Goal: Task Accomplishment & Management: Use online tool/utility

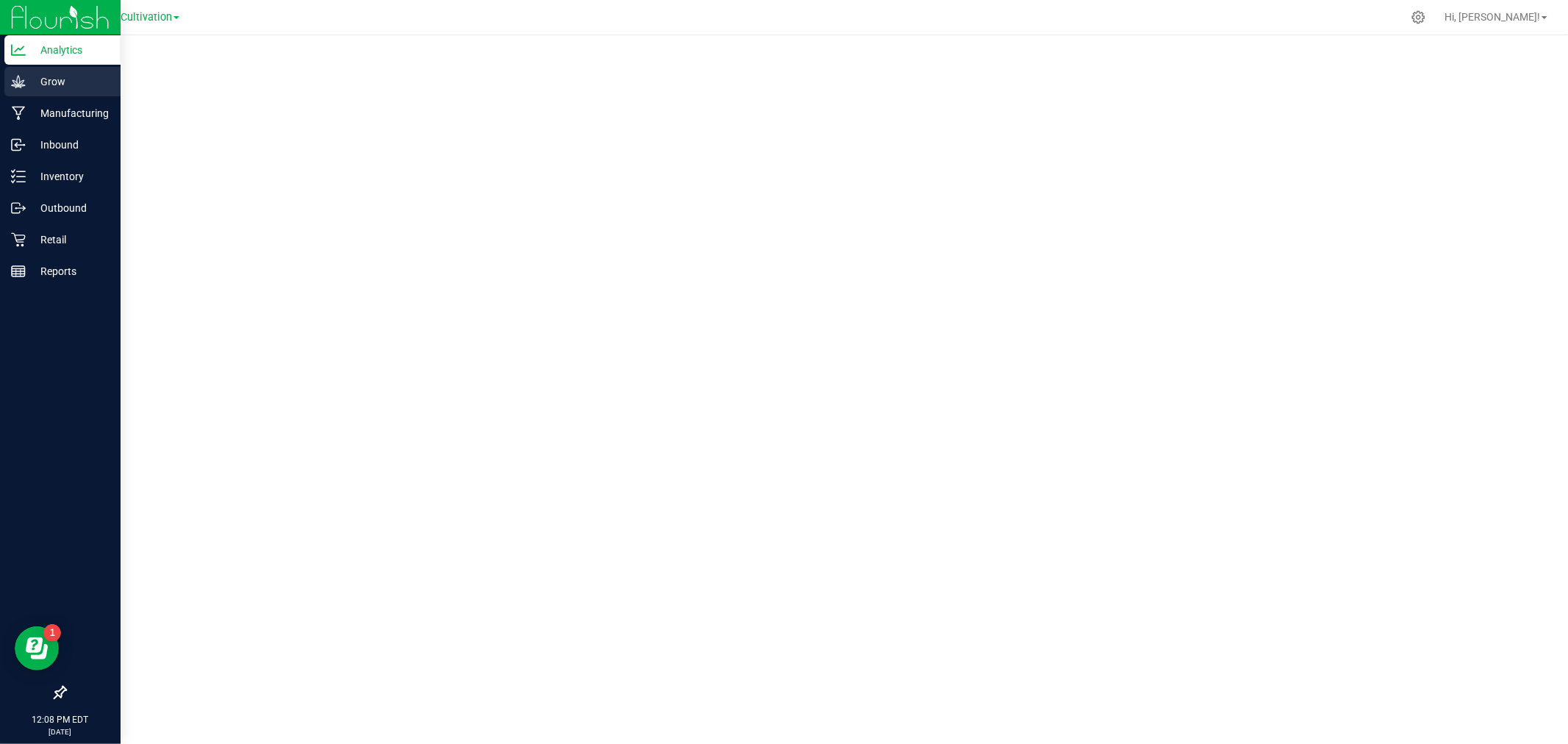
click at [32, 86] on p "Grow" at bounding box center [69, 81] width 88 height 18
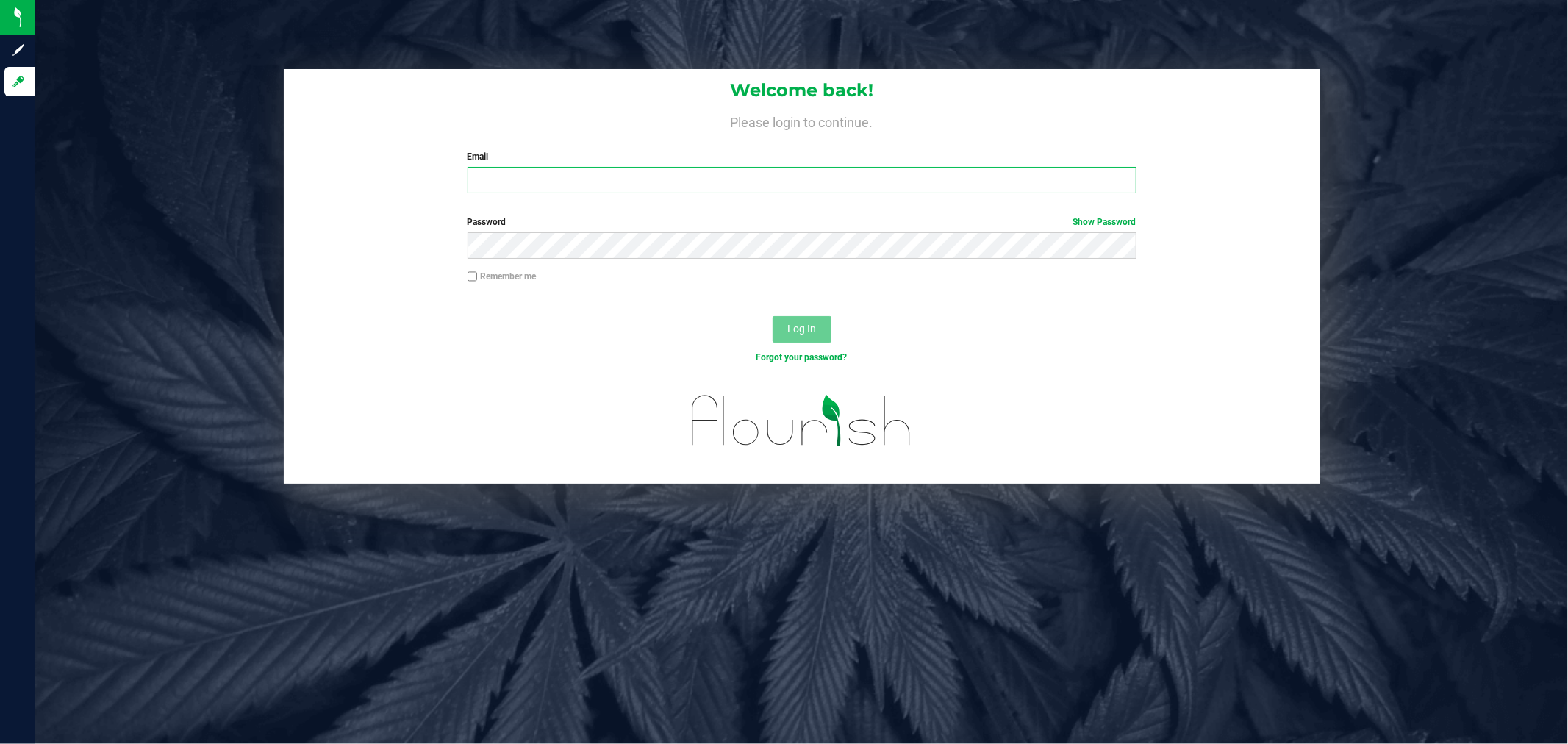
click at [640, 185] on input "Email" at bounding box center [802, 180] width 669 height 27
type input "[EMAIL_ADDRESS][DOMAIN_NAME]"
click at [773, 316] on button "Log In" at bounding box center [802, 329] width 58 height 27
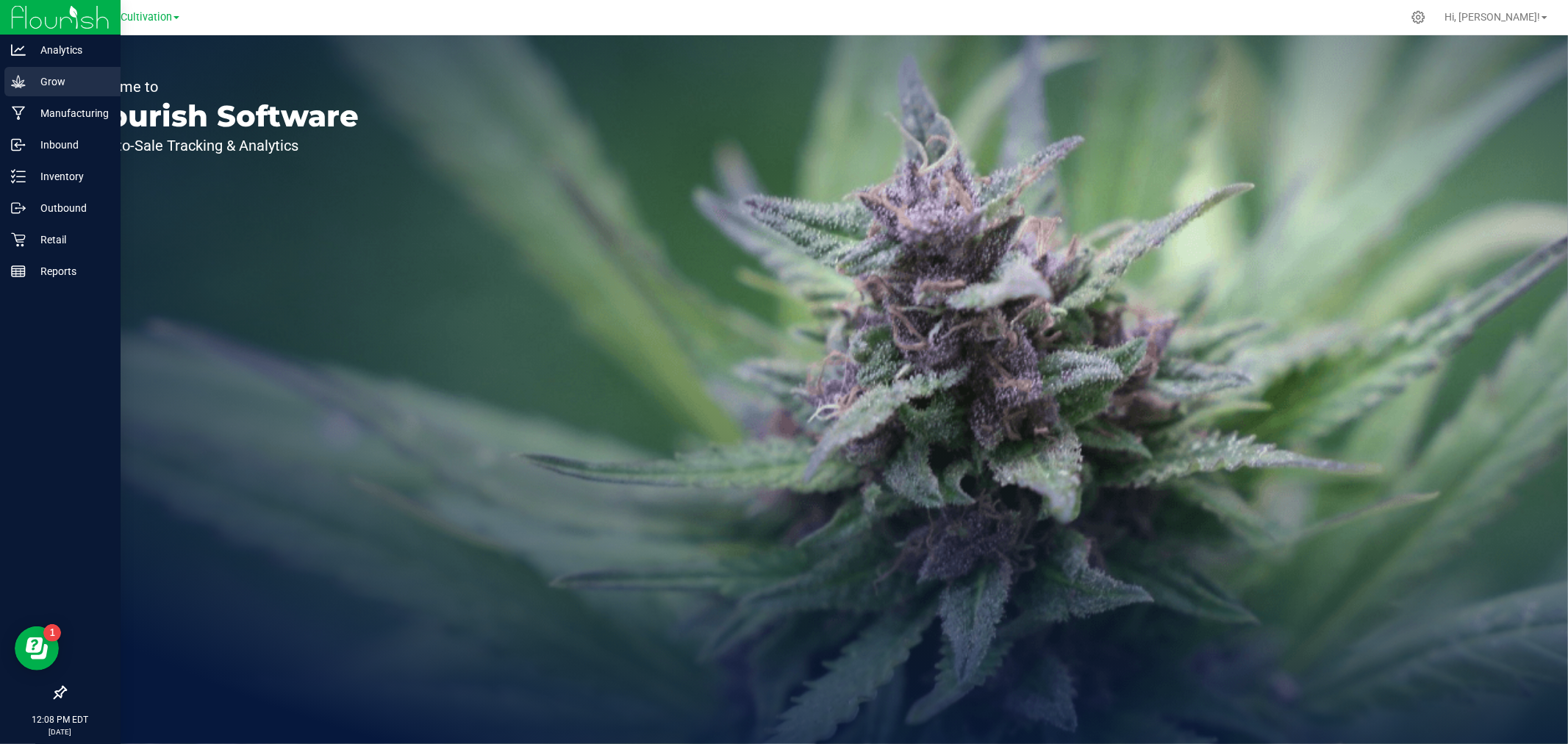
click at [22, 92] on div "Grow" at bounding box center [62, 82] width 116 height 30
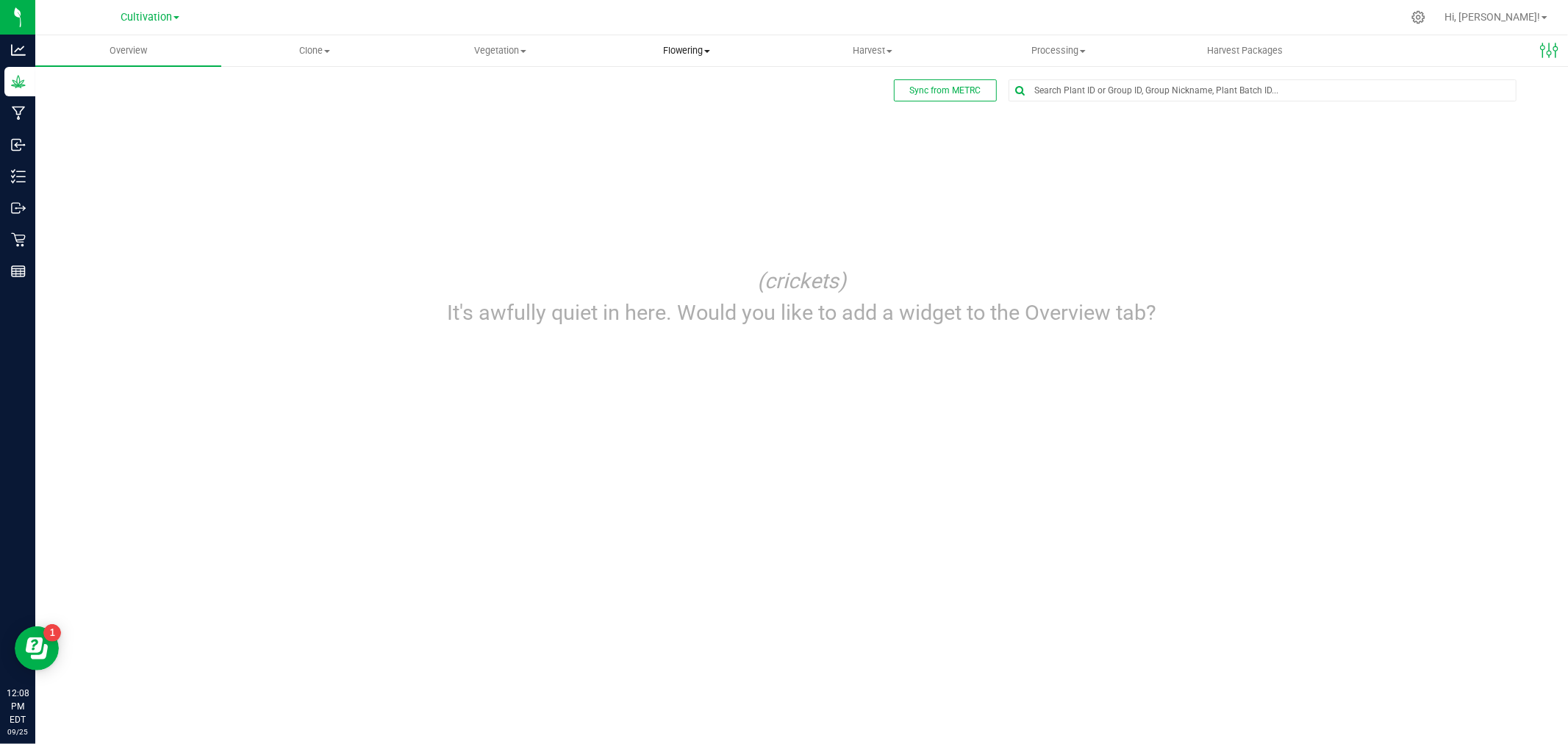
click at [700, 48] on span "Flowering" at bounding box center [686, 51] width 185 height 13
click at [673, 106] on span "Flowering groups" at bounding box center [654, 106] width 122 height 12
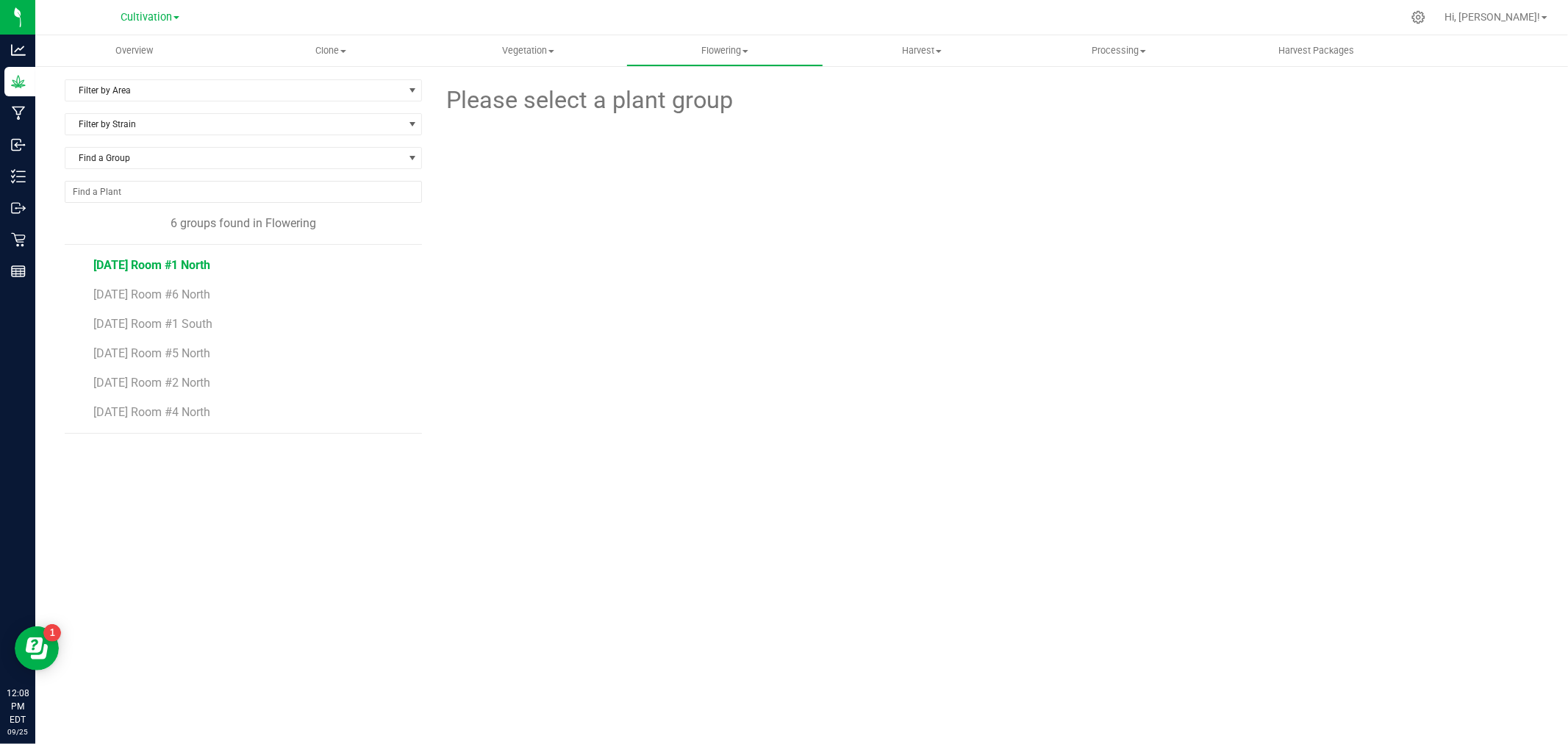
click at [182, 264] on span "[DATE] Room #1 North" at bounding box center [152, 265] width 117 height 14
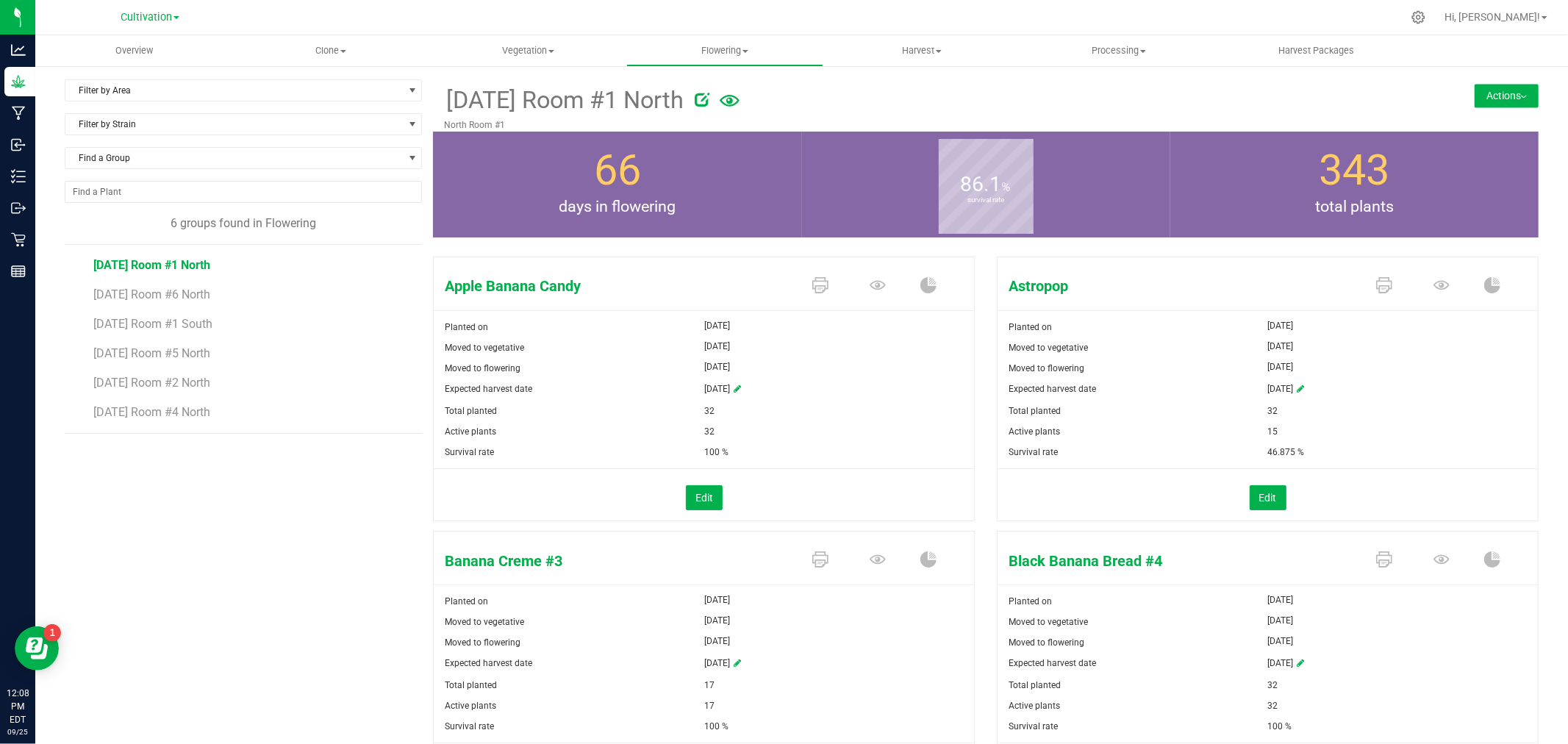
click at [1499, 94] on button "Actions" at bounding box center [1506, 95] width 64 height 23
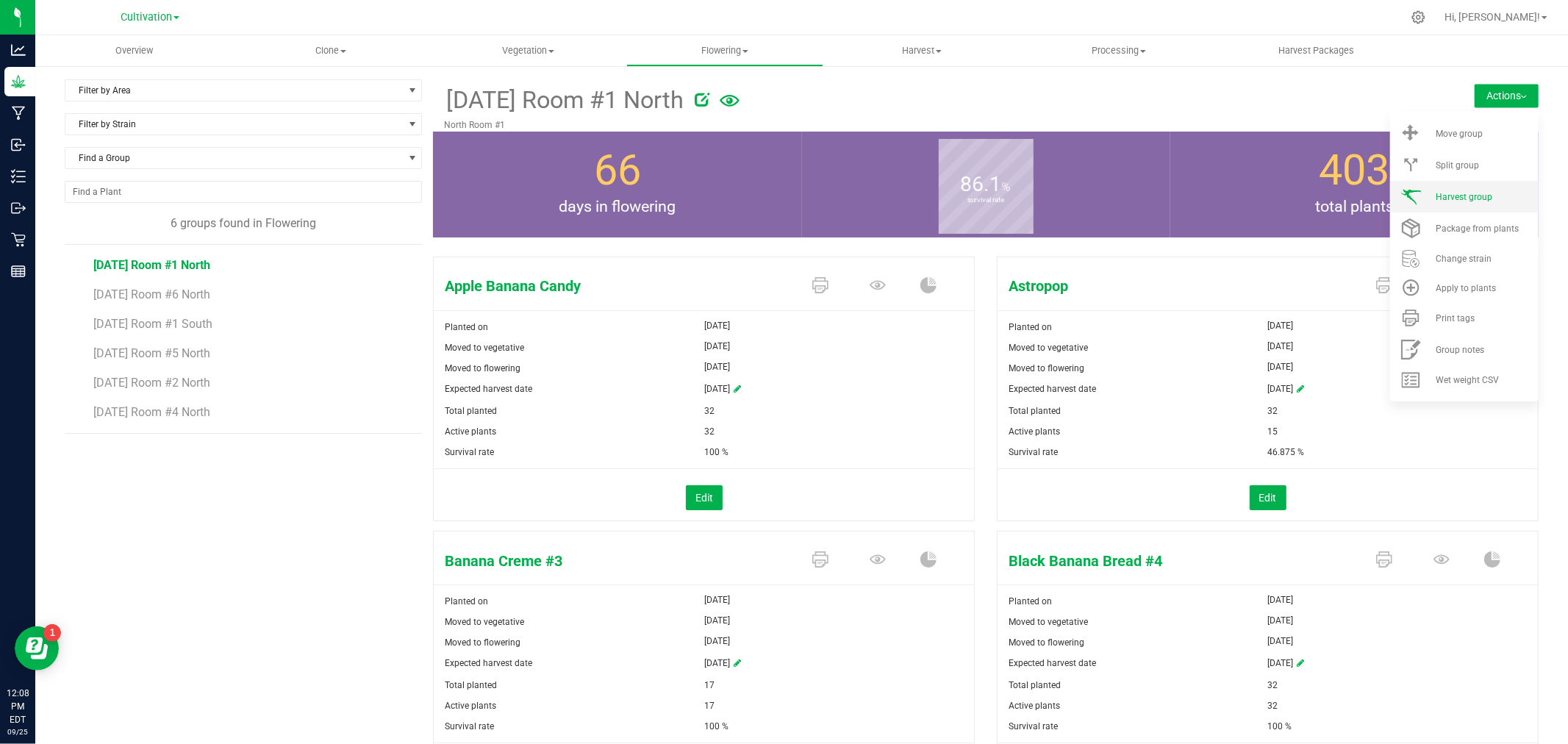
click at [1495, 190] on li "Harvest group" at bounding box center [1464, 197] width 148 height 32
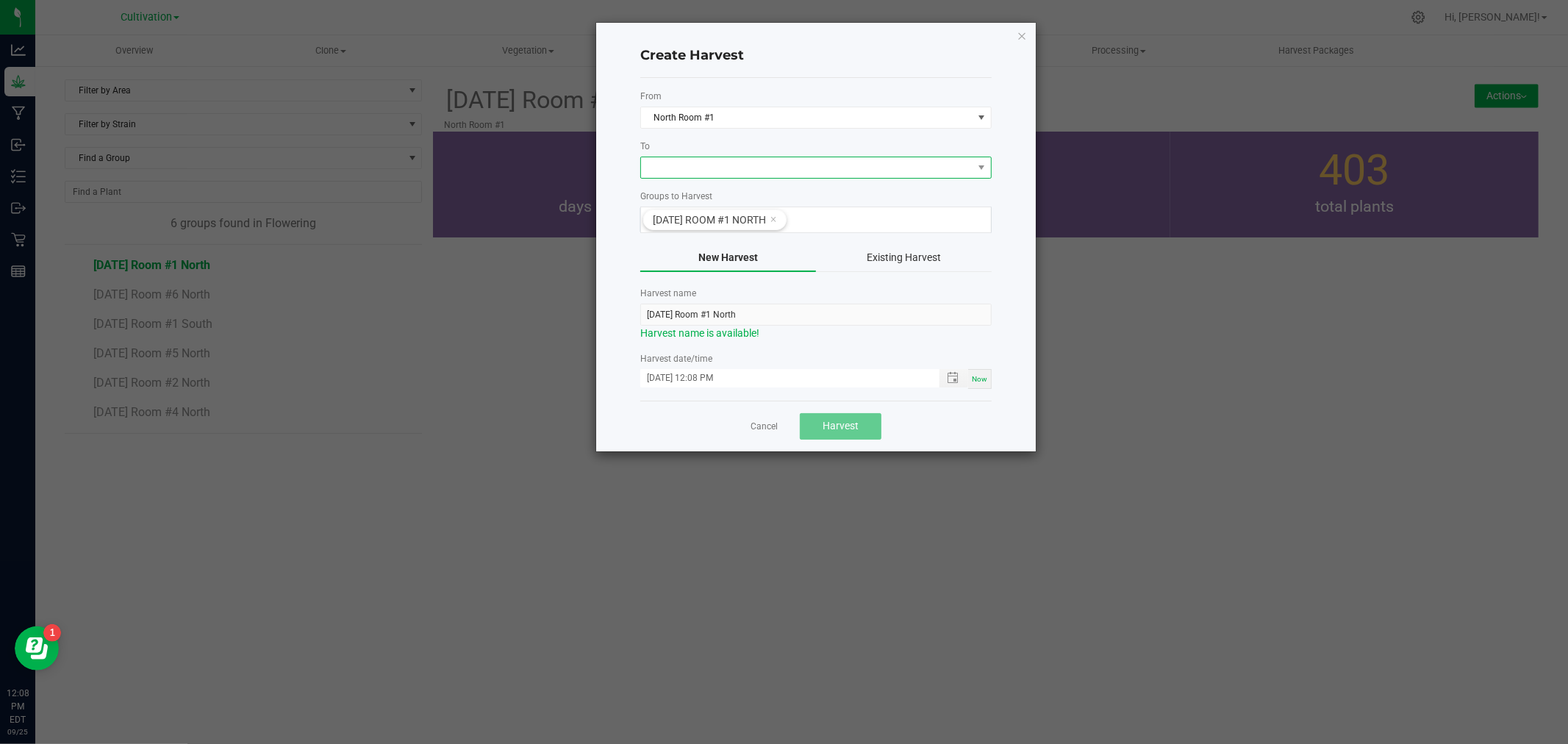
click at [686, 167] on span at bounding box center [806, 168] width 331 height 20
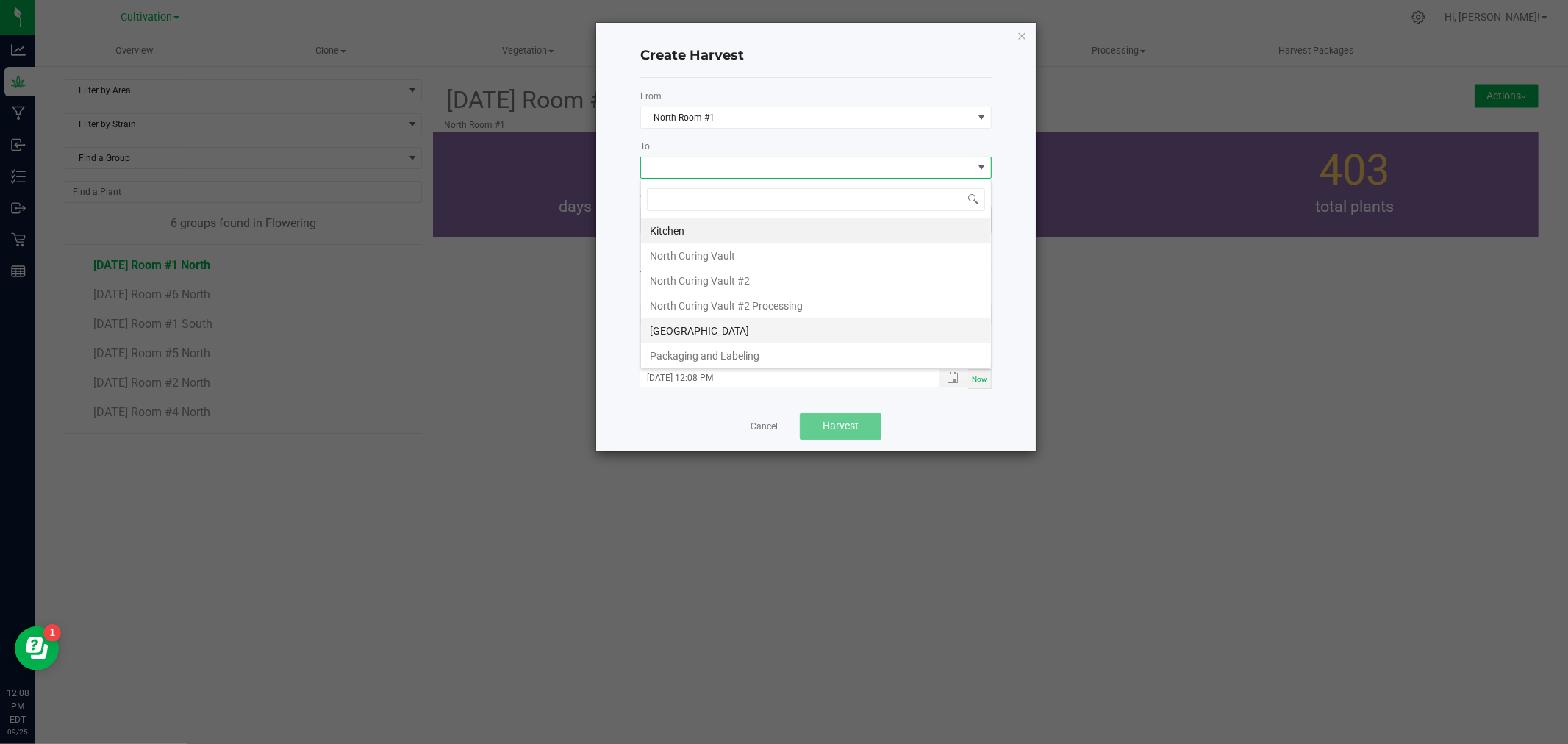
click at [717, 327] on li "[GEOGRAPHIC_DATA]" at bounding box center [816, 331] width 350 height 25
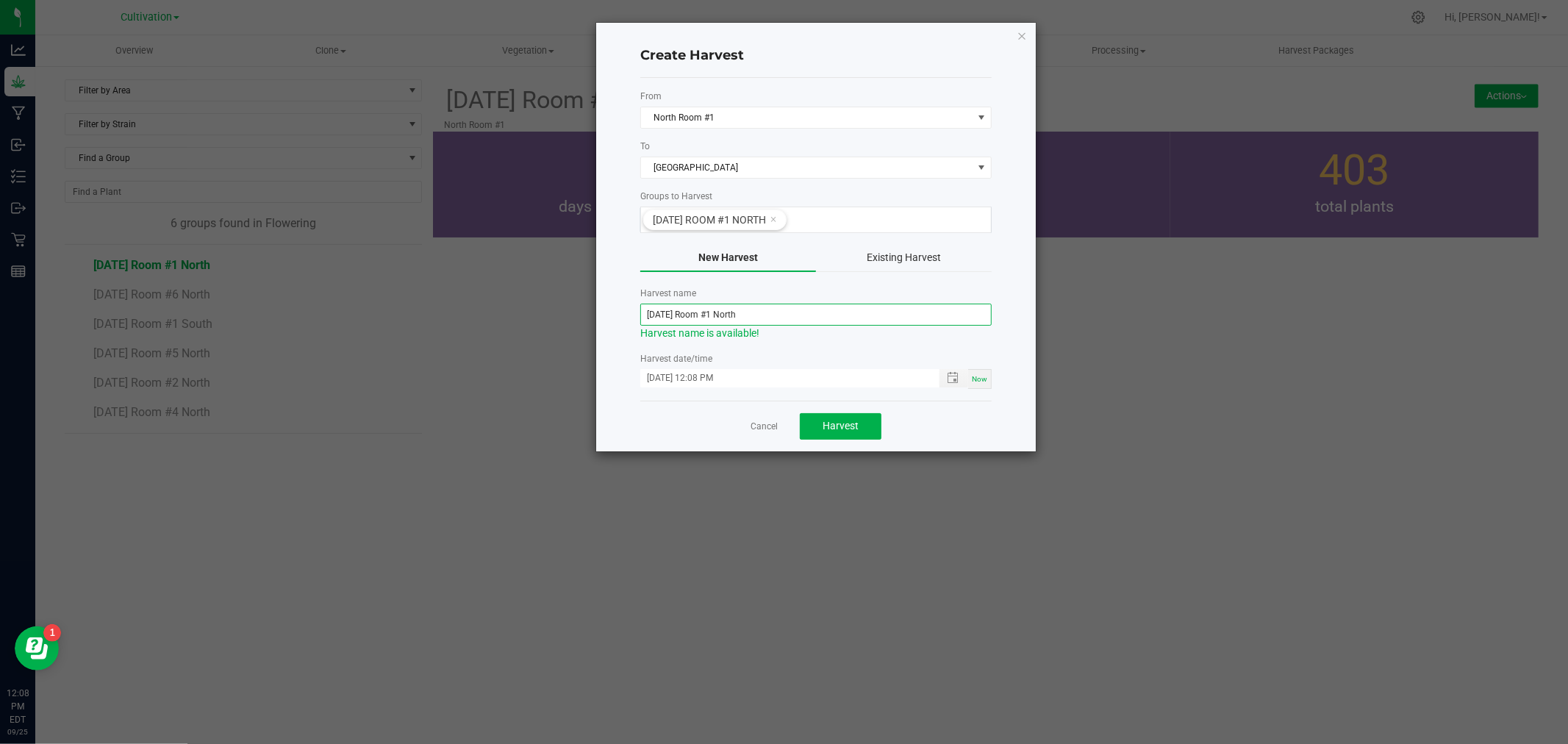
drag, startPoint x: 788, startPoint y: 316, endPoint x: 586, endPoint y: 275, distance: 206.1
click at [586, 275] on div "Create Harvest From [GEOGRAPHIC_DATA] #1 To North Dry Room Groups to Harvest [D…" at bounding box center [789, 236] width 494 height 430
type input "5"
type input "[DATE]"
click at [852, 423] on span "Harvest" at bounding box center [841, 425] width 36 height 12
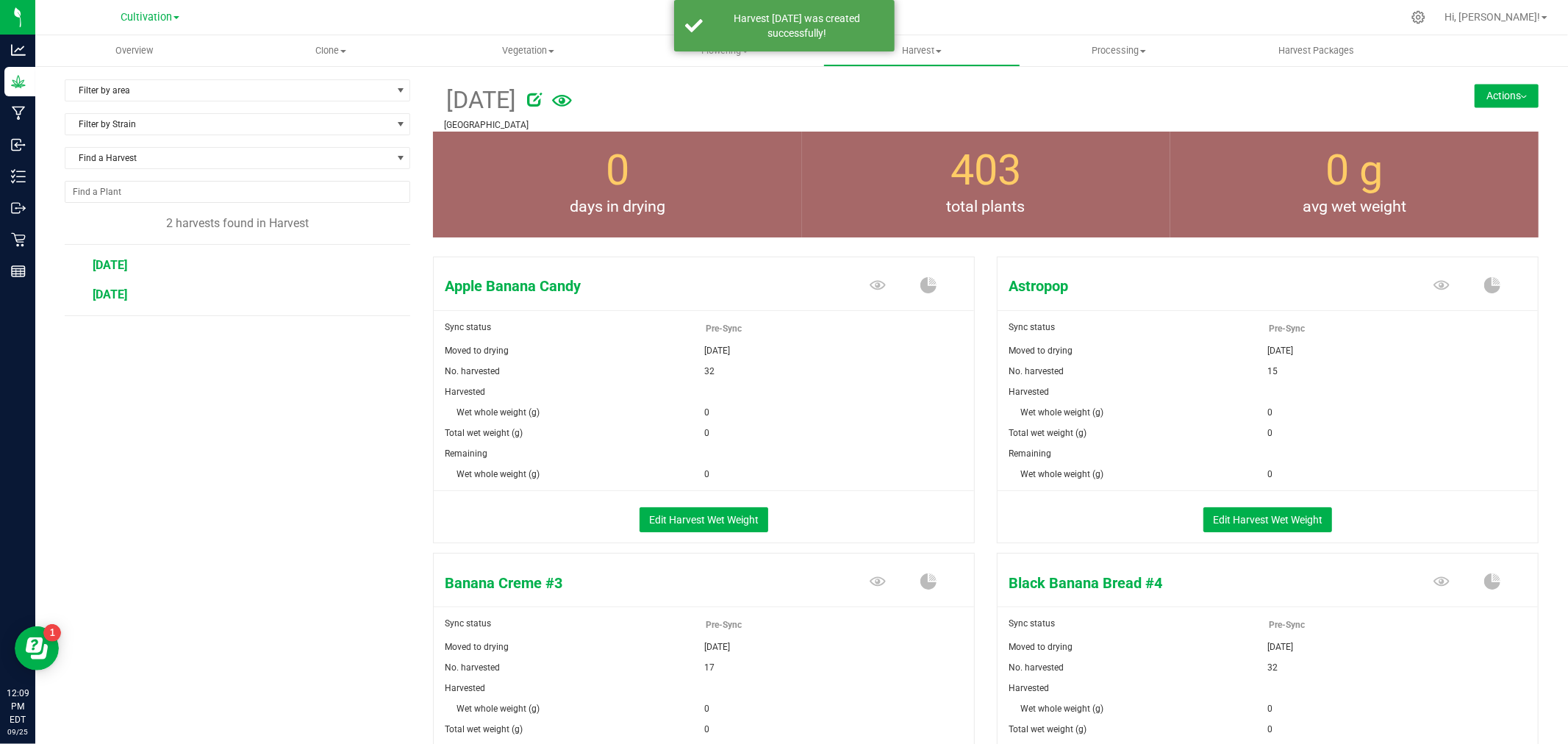
click at [96, 295] on span "[DATE]" at bounding box center [110, 295] width 34 height 14
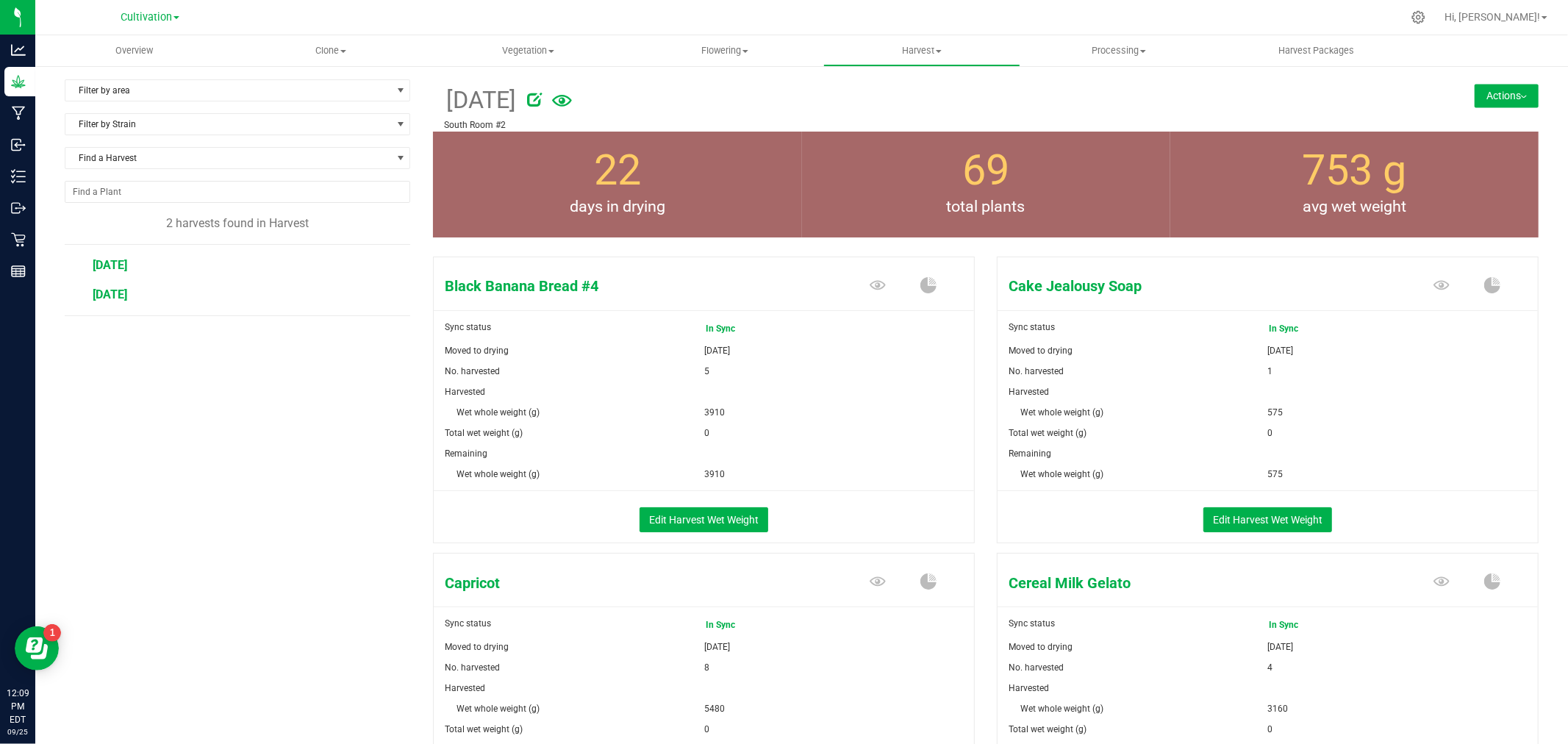
click at [116, 269] on span "[DATE]" at bounding box center [110, 265] width 34 height 14
